Goal: Transaction & Acquisition: Book appointment/travel/reservation

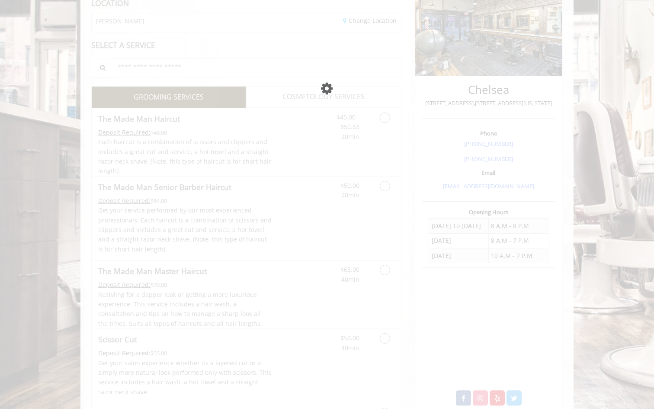
scroll to position [131, 0]
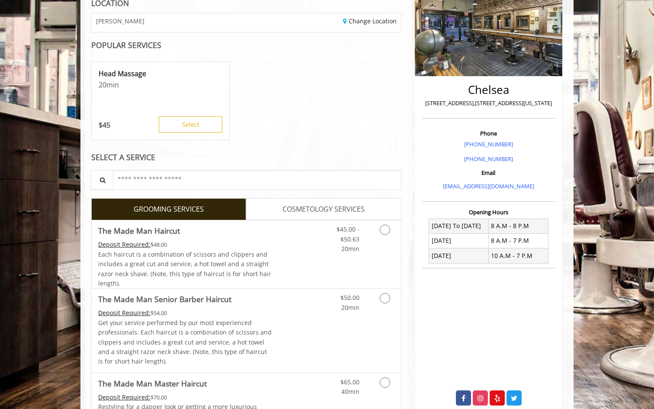
click at [339, 136] on div "Head Massage 20 min $ 45 Select" at bounding box center [246, 101] width 310 height 87
click at [309, 260] on link "Discounted Price" at bounding box center [297, 254] width 51 height 68
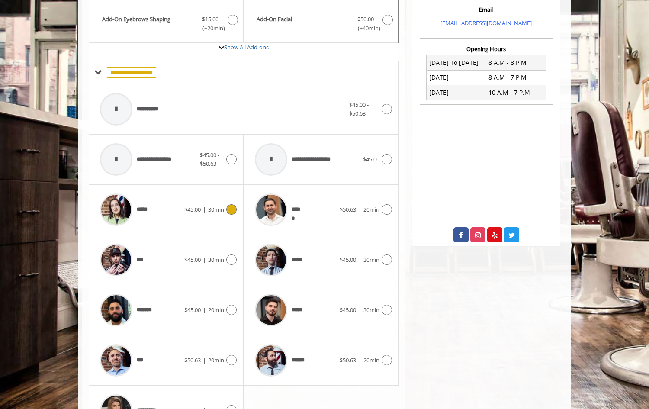
click at [222, 208] on span "30min" at bounding box center [216, 209] width 16 height 8
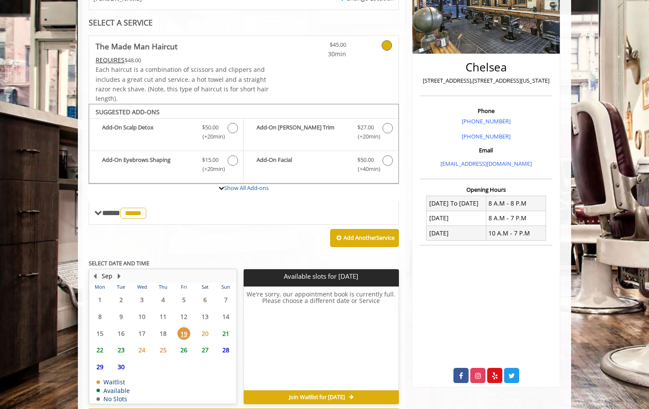
click at [225, 334] on span "21" at bounding box center [225, 333] width 13 height 13
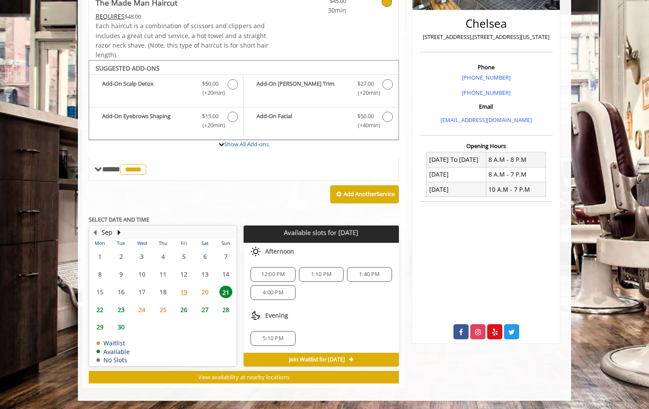
scroll to position [186, 0]
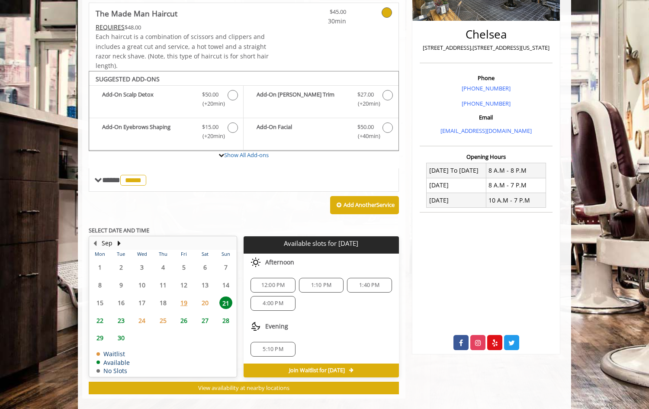
click at [270, 303] on span "4:00 PM" at bounding box center [273, 303] width 20 height 7
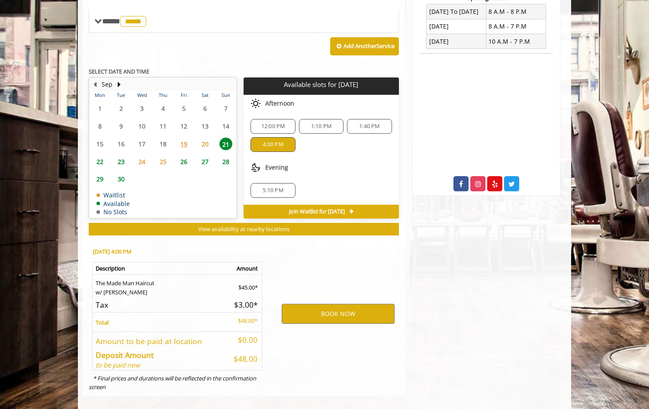
scroll to position [353, 0]
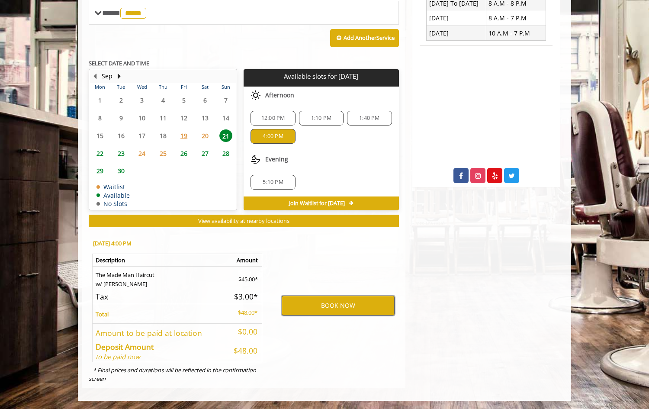
click at [318, 305] on button "BOOK NOW" at bounding box center [338, 305] width 113 height 20
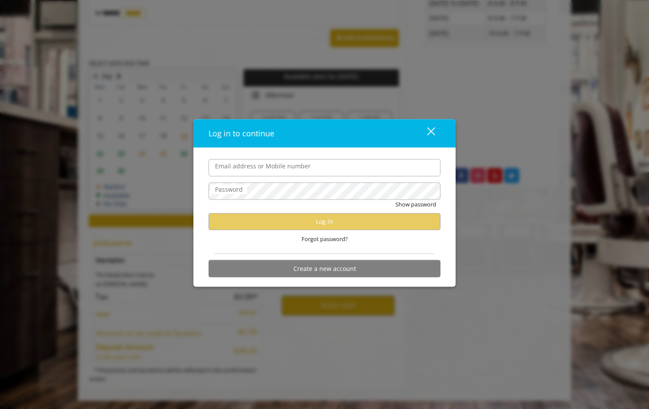
click at [269, 170] on input "Email address or Mobile number" at bounding box center [324, 167] width 232 height 17
type input "**********"
click at [429, 134] on div "close" at bounding box center [425, 133] width 17 height 13
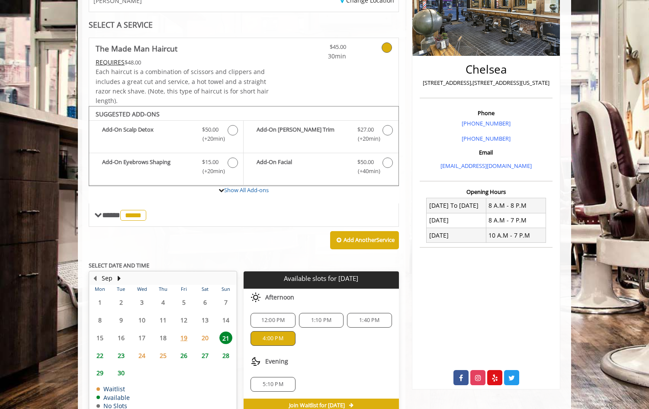
scroll to position [159, 0]
